Goal: Information Seeking & Learning: Learn about a topic

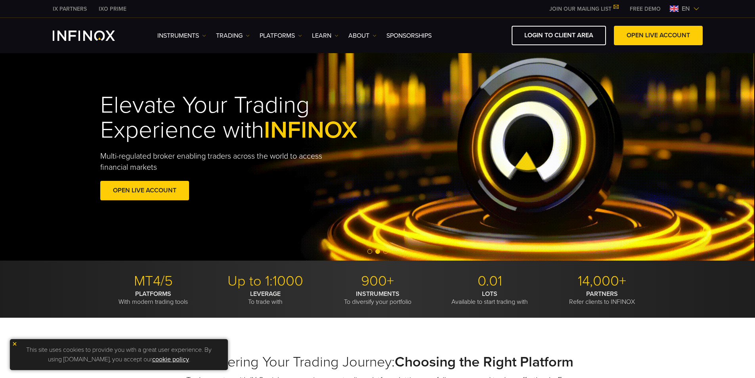
click at [679, 7] on span "en" at bounding box center [686, 9] width 15 height 10
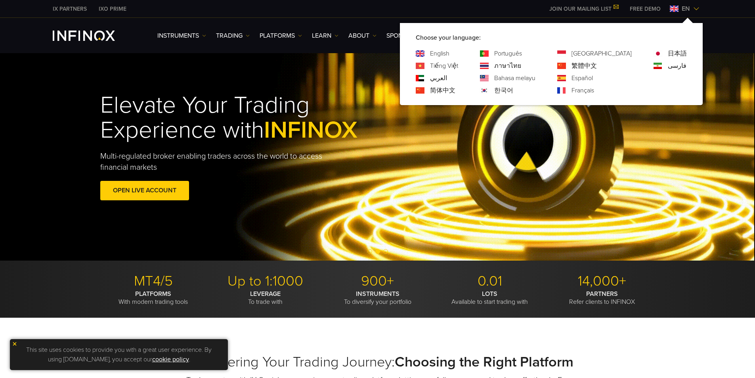
click at [593, 79] on link "Español" at bounding box center [582, 78] width 21 height 10
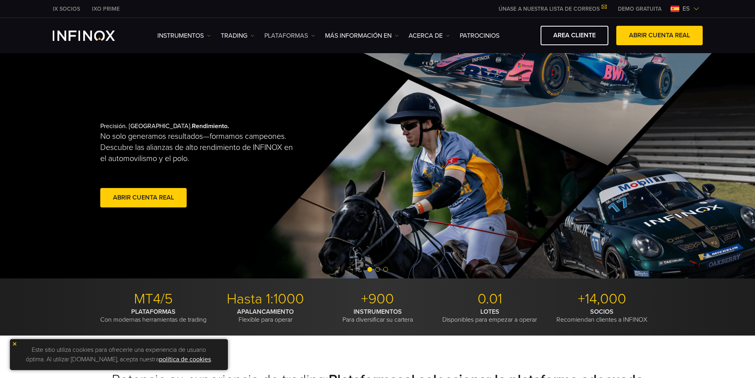
click at [287, 35] on link "PLATAFORMAS" at bounding box center [290, 36] width 51 height 10
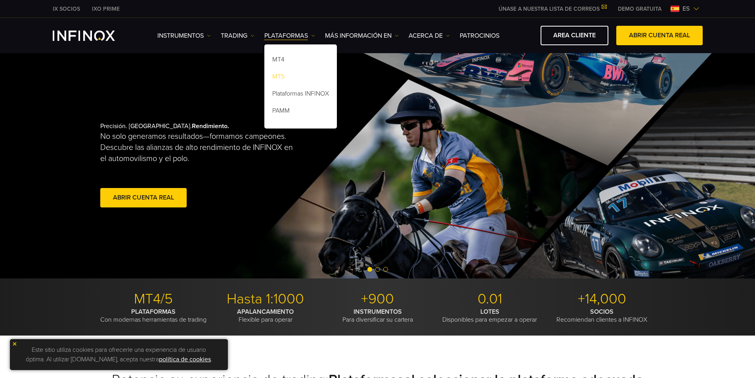
click at [278, 81] on link "MT5" at bounding box center [301, 77] width 73 height 17
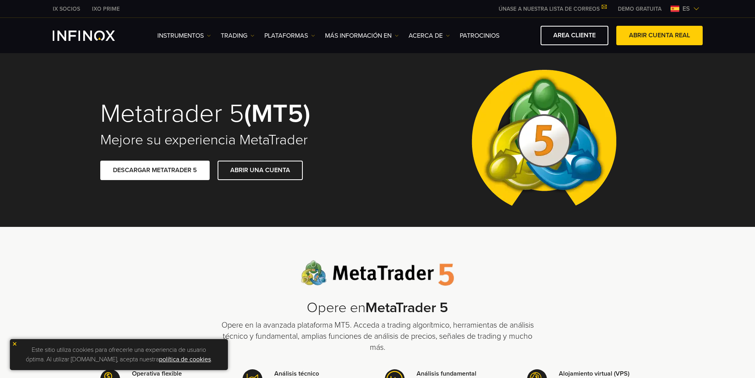
click at [155, 170] on span at bounding box center [155, 170] width 0 height 0
click at [576, 36] on link "AREA CLIENTE" at bounding box center [575, 35] width 68 height 19
